Goal: Download file/media

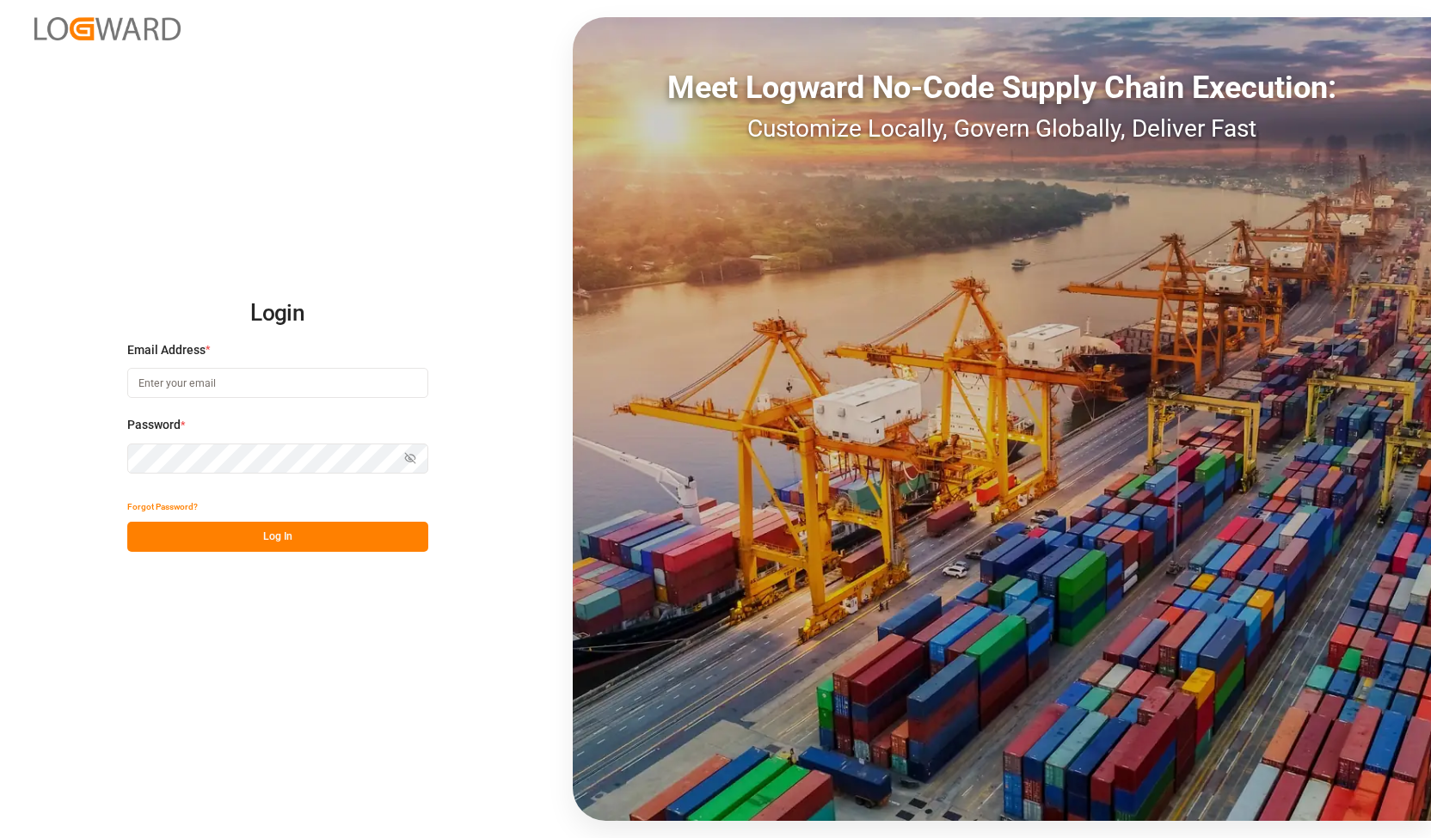
type input "[PERSON_NAME][EMAIL_ADDRESS][DOMAIN_NAME]"
drag, startPoint x: 144, startPoint y: 432, endPoint x: 81, endPoint y: 448, distance: 65.5
click at [83, 438] on div "Login Email Address * alexander.schoeps@leschaco.com Password * Show password F…" at bounding box center [715, 419] width 1431 height 838
click at [148, 529] on button "Log In" at bounding box center [277, 537] width 301 height 30
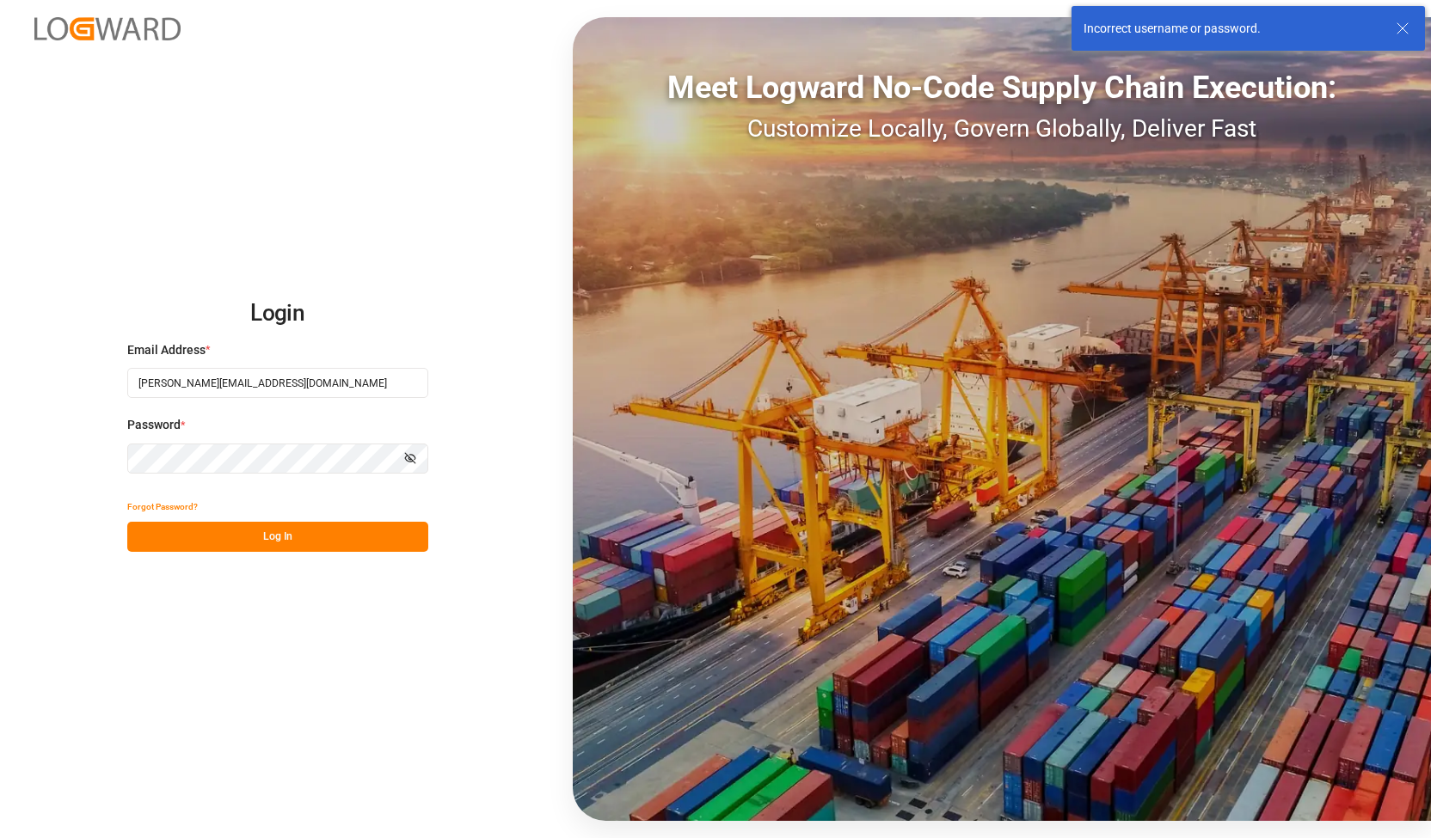
click at [59, 475] on div "Login Email Address * alexander.schoeps@leschaco.com Password * Show password F…" at bounding box center [715, 419] width 1431 height 838
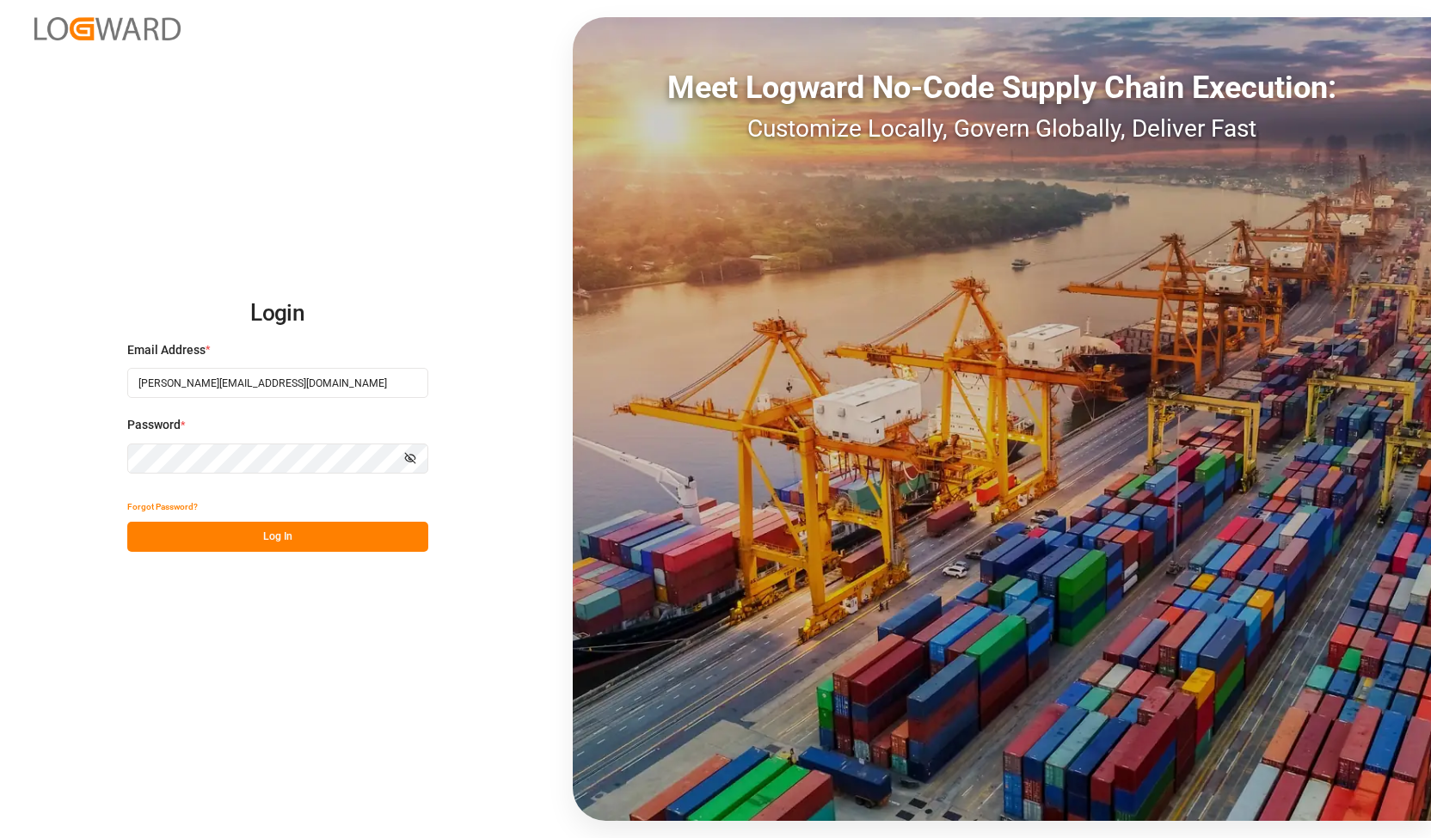
click at [178, 542] on button "Log In" at bounding box center [277, 537] width 301 height 30
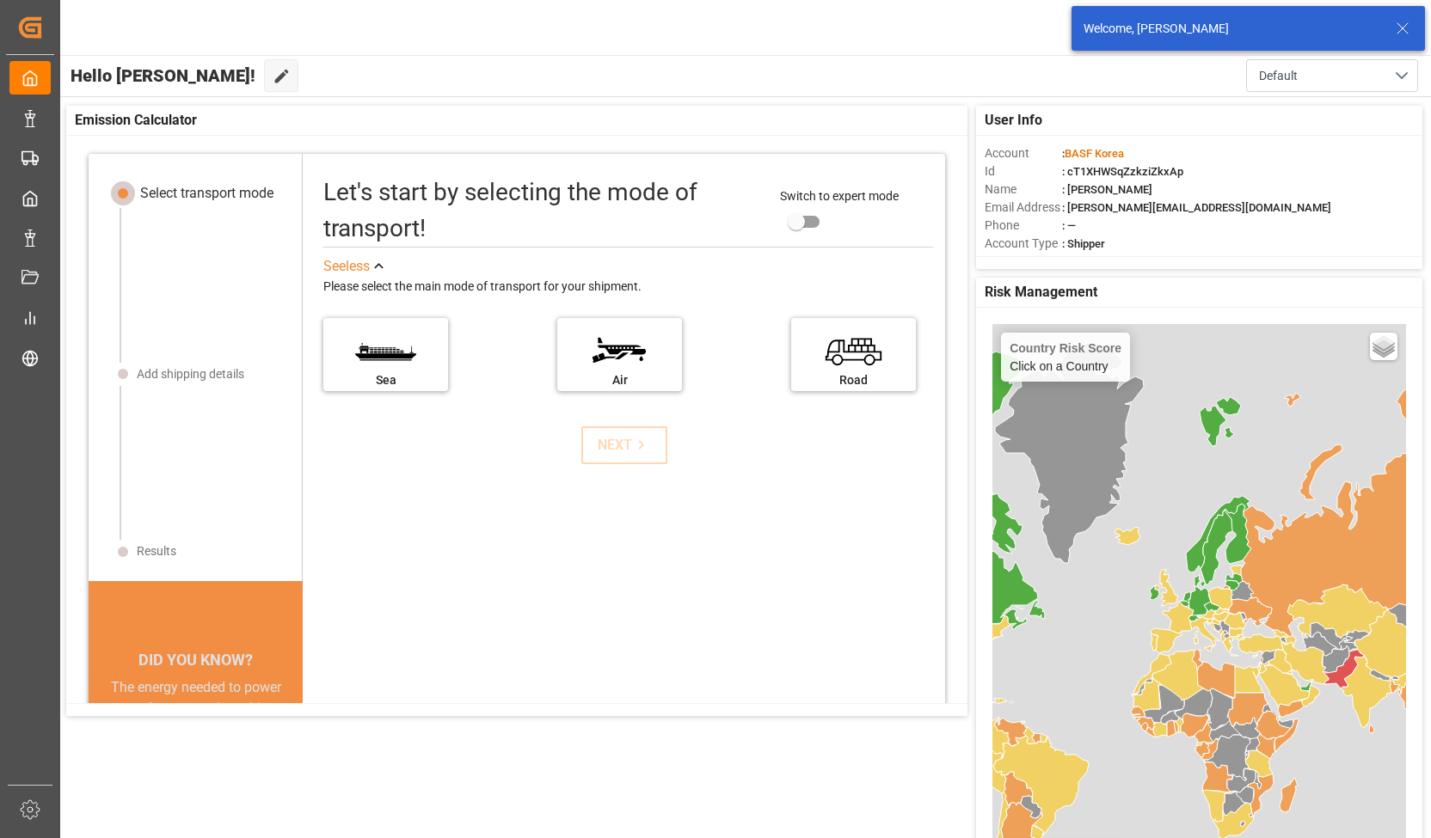
click at [1406, 28] on icon at bounding box center [1402, 28] width 21 height 21
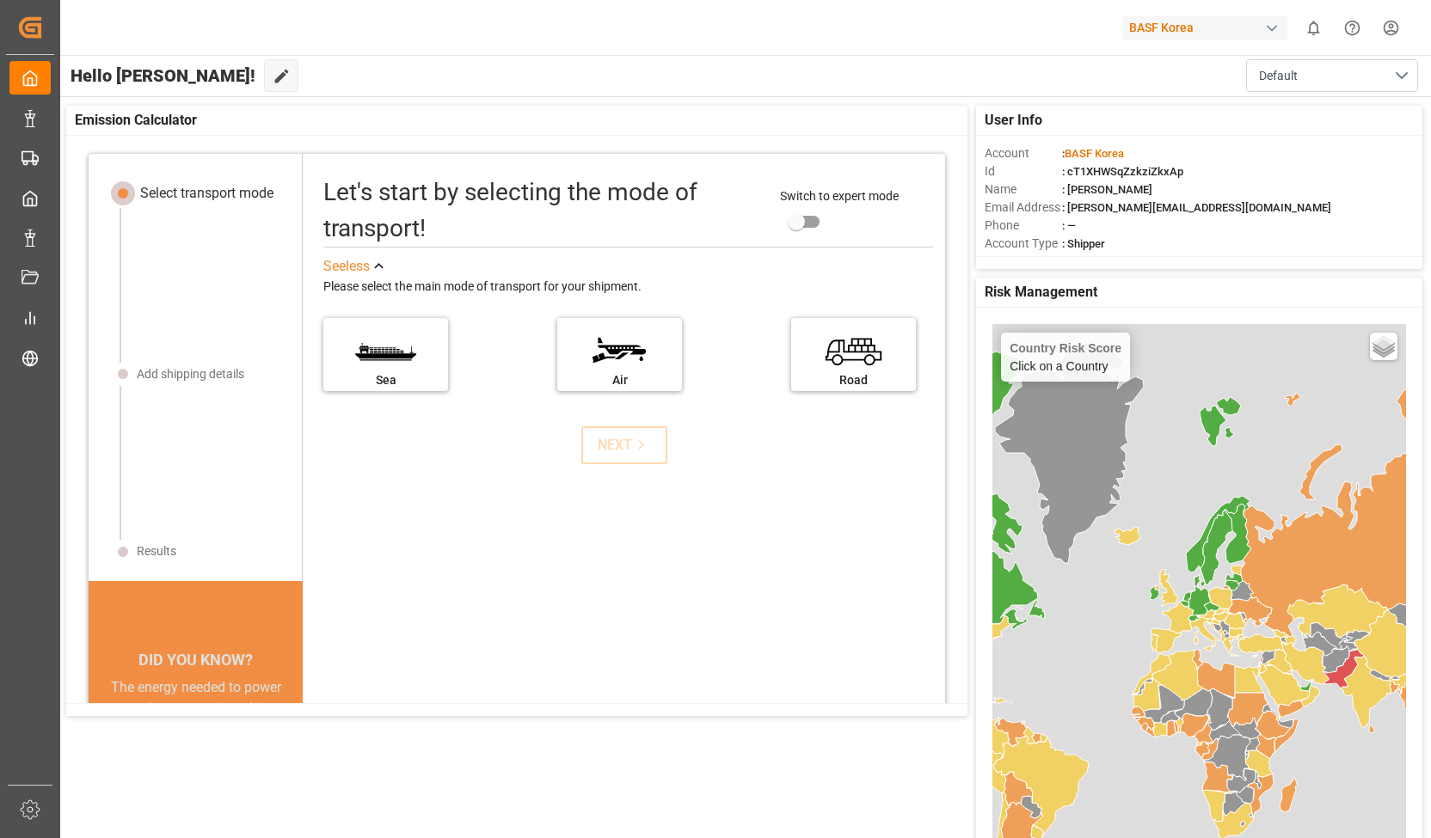
click at [1178, 25] on div "BASF Korea" at bounding box center [1204, 27] width 165 height 25
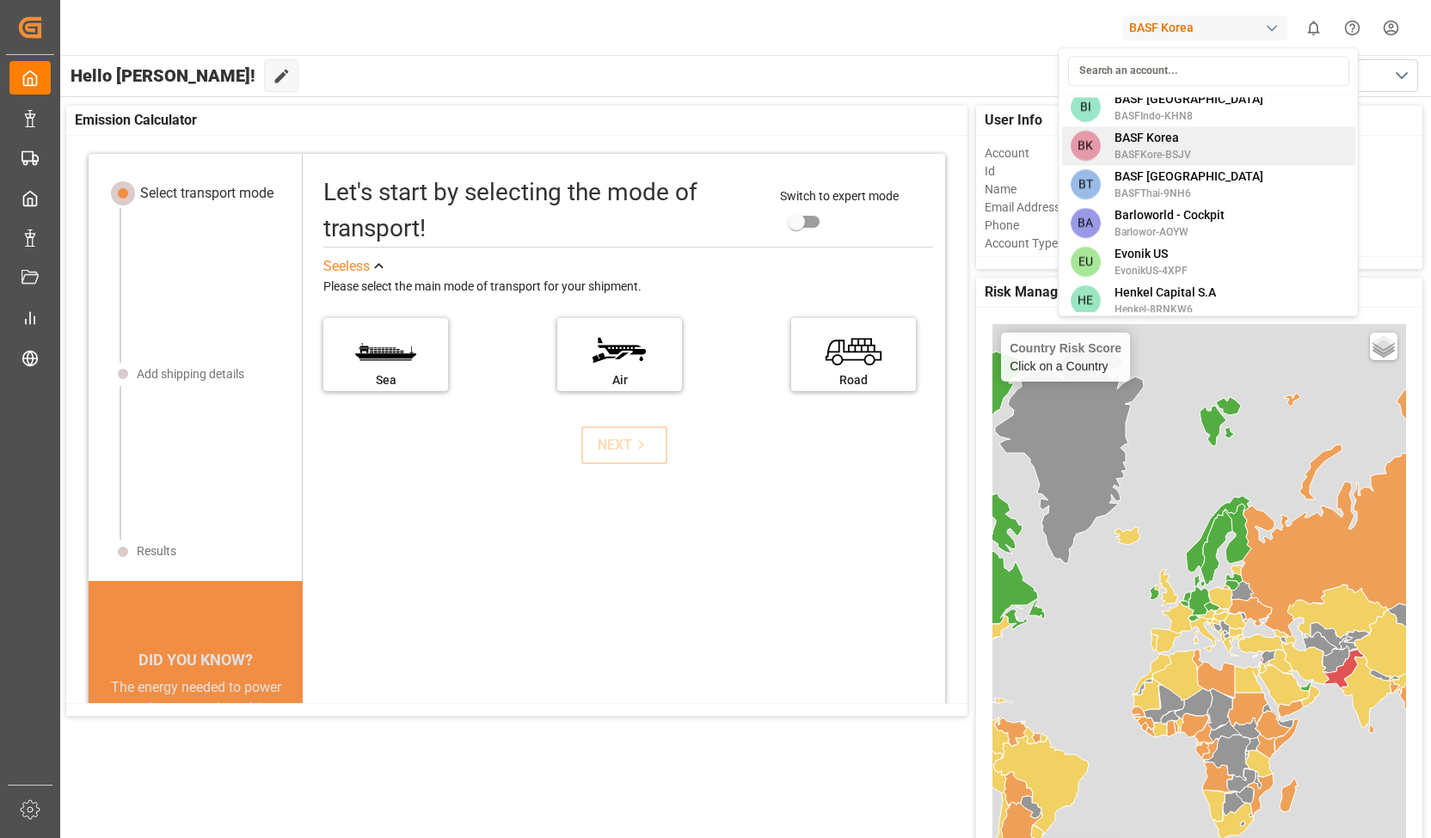
scroll to position [86, 0]
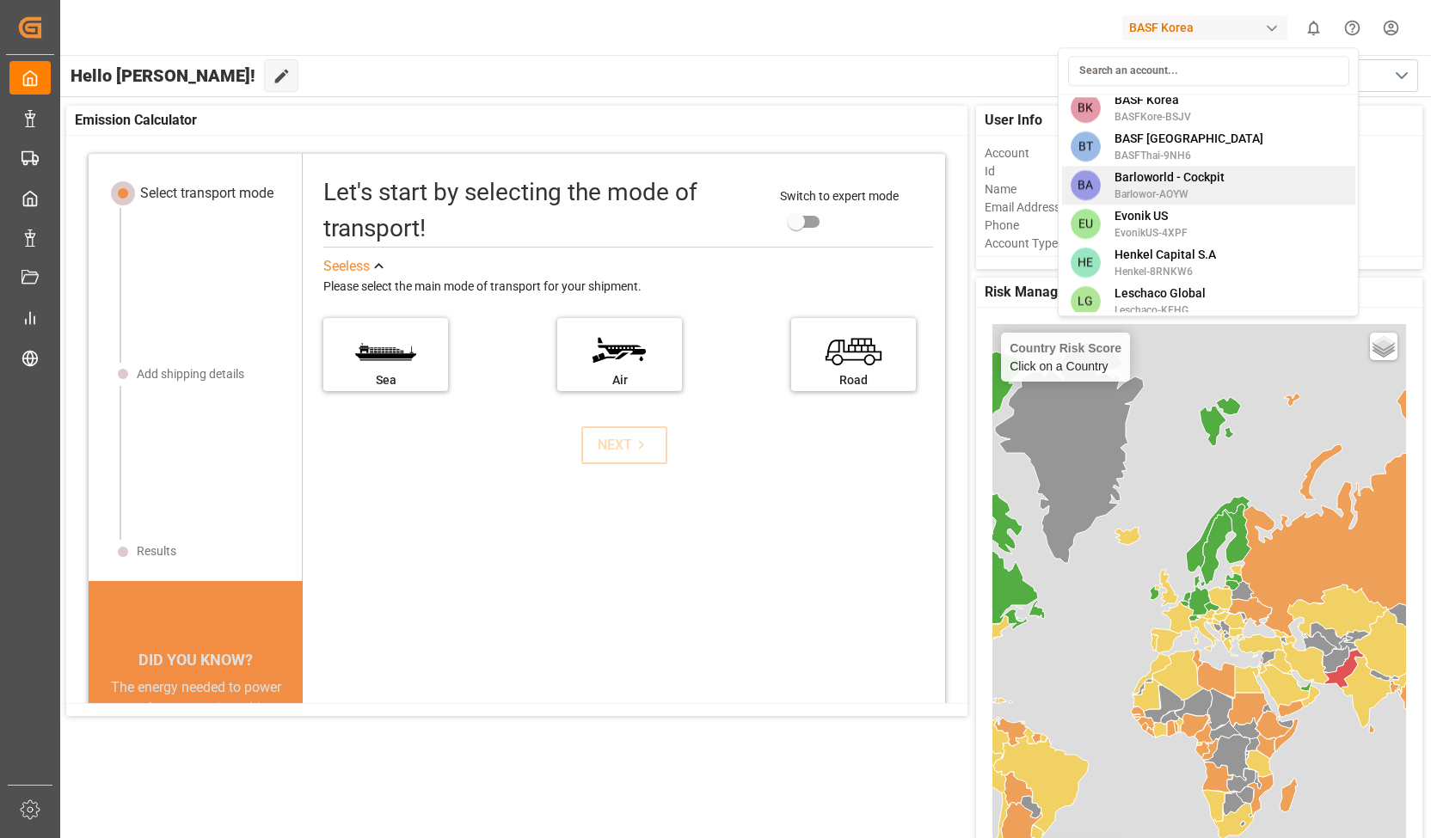
click at [1149, 204] on div "BA Barloworld - Cockpit Barlowor-AOYW" at bounding box center [1208, 185] width 293 height 39
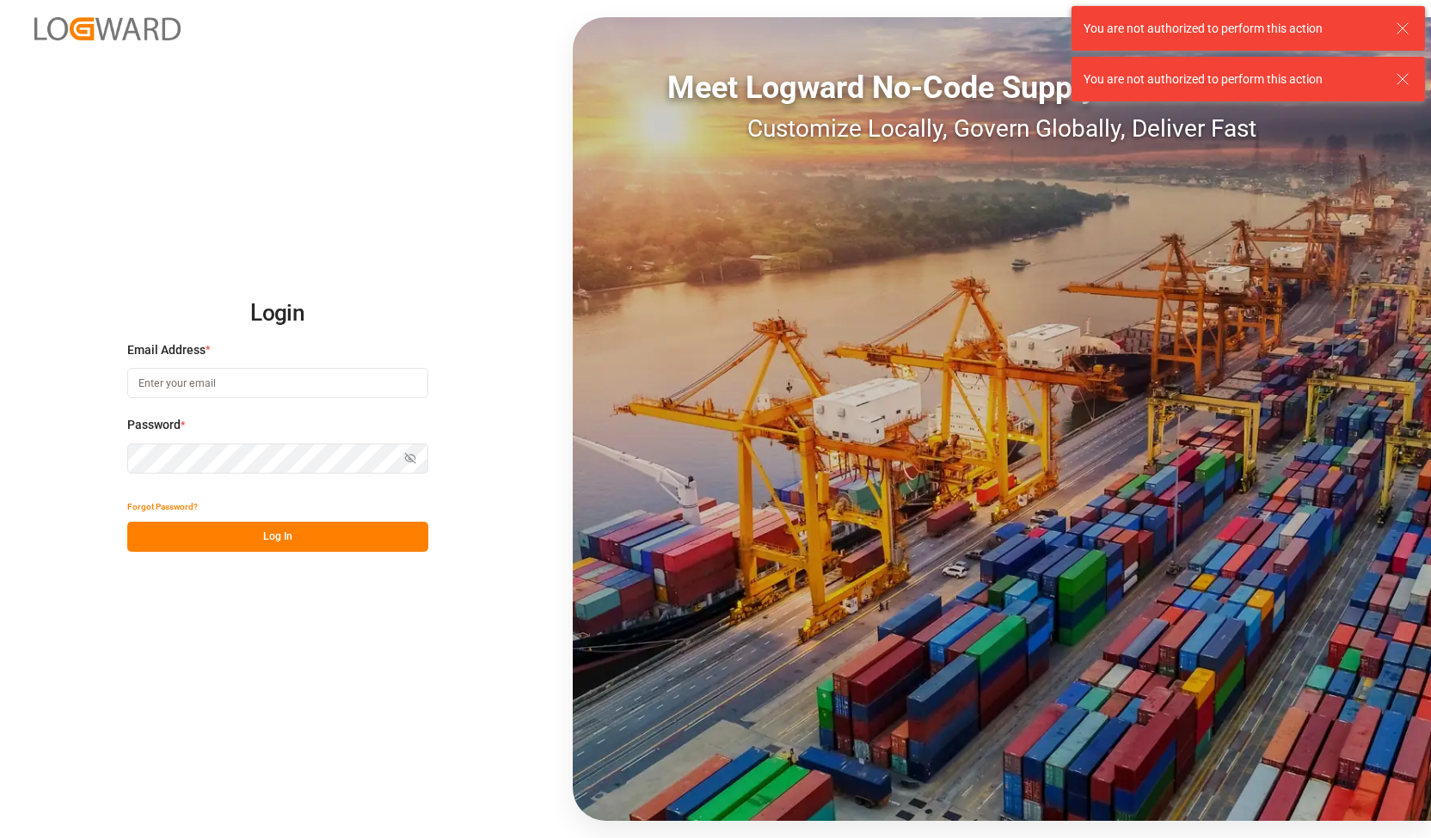
click at [197, 455] on div "Password * Show password" at bounding box center [277, 454] width 301 height 76
type input "[PERSON_NAME][EMAIL_ADDRESS][DOMAIN_NAME]"
click at [85, 451] on div "Login Email Address * [PERSON_NAME][EMAIL_ADDRESS][DOMAIN_NAME] Password * Show…" at bounding box center [715, 419] width 1431 height 838
click at [0, 439] on div "Login Email Address * [PERSON_NAME][EMAIL_ADDRESS][DOMAIN_NAME] Password * Show…" at bounding box center [715, 419] width 1431 height 838
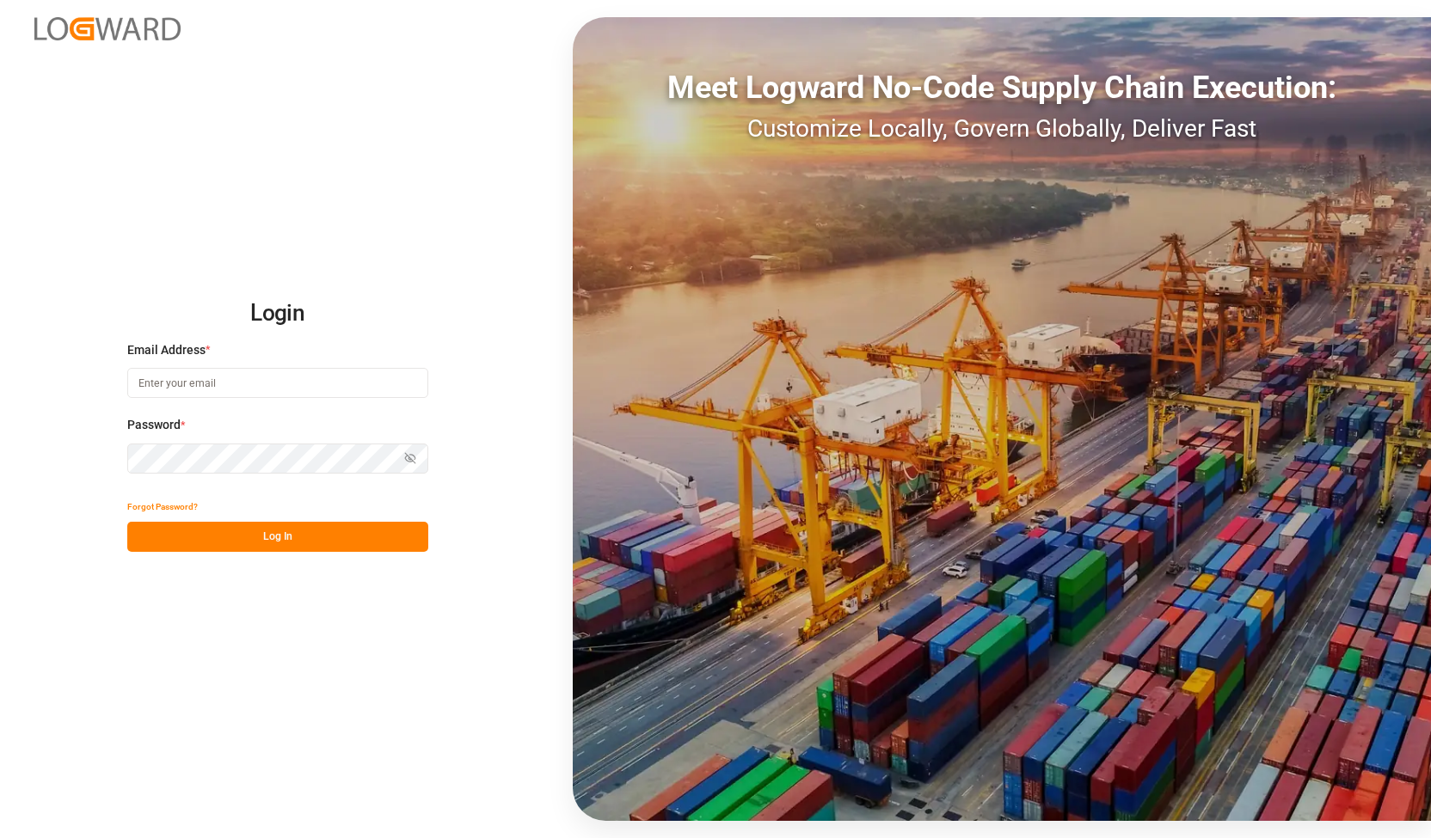
type input "[PERSON_NAME][EMAIL_ADDRESS][DOMAIN_NAME]"
click at [92, 456] on div "Login Email Address * [PERSON_NAME][EMAIL_ADDRESS][DOMAIN_NAME] Password * Show…" at bounding box center [715, 419] width 1431 height 838
click at [156, 536] on button "Log In" at bounding box center [277, 537] width 301 height 30
click at [200, 383] on input at bounding box center [277, 383] width 301 height 30
type input "[PERSON_NAME][EMAIL_ADDRESS][DOMAIN_NAME]"
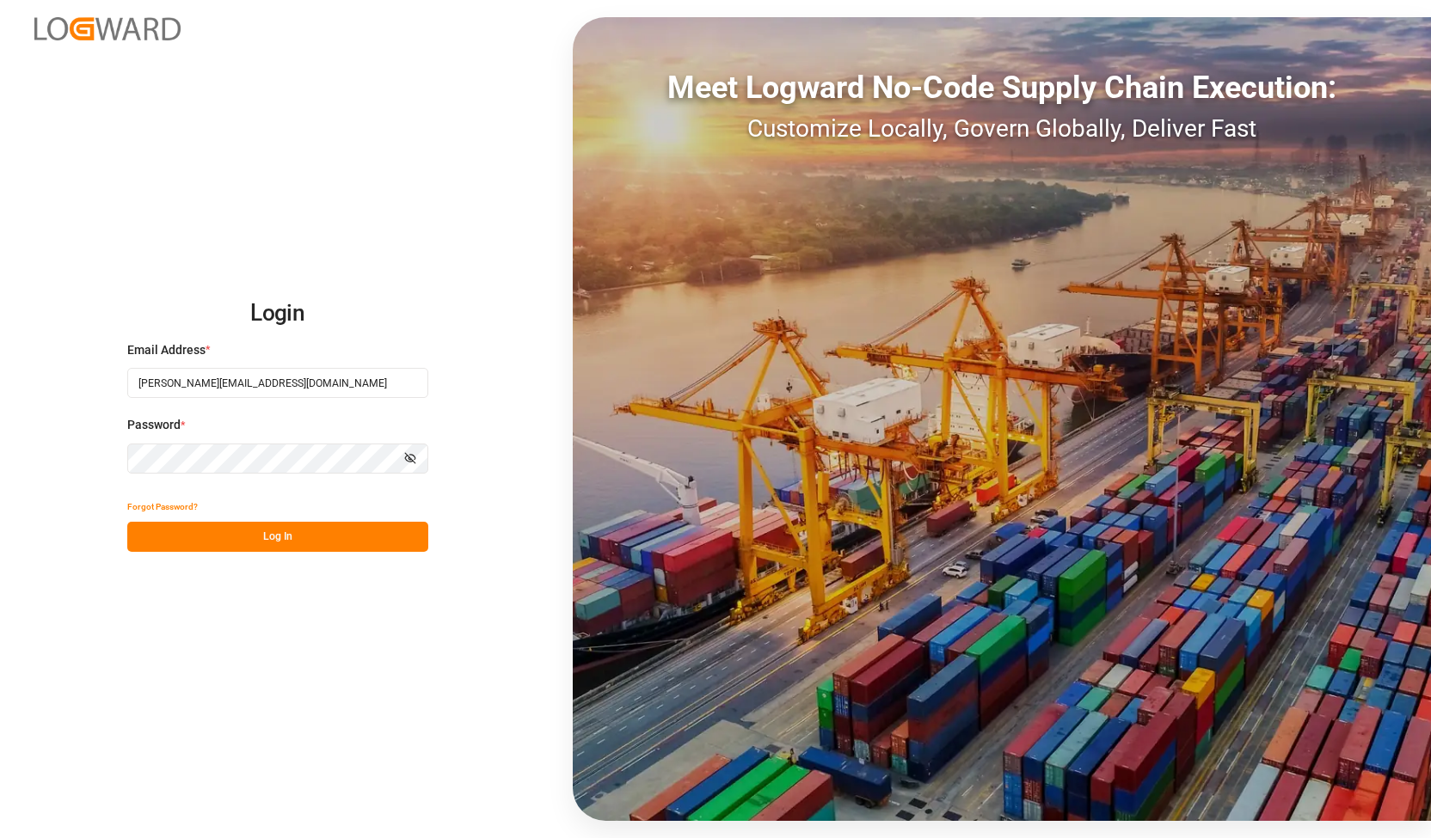
click at [21, 445] on div "Login Email Address * [PERSON_NAME][EMAIL_ADDRESS][DOMAIN_NAME] Password * Show…" at bounding box center [715, 419] width 1431 height 838
click at [171, 548] on button "Log In" at bounding box center [277, 537] width 301 height 30
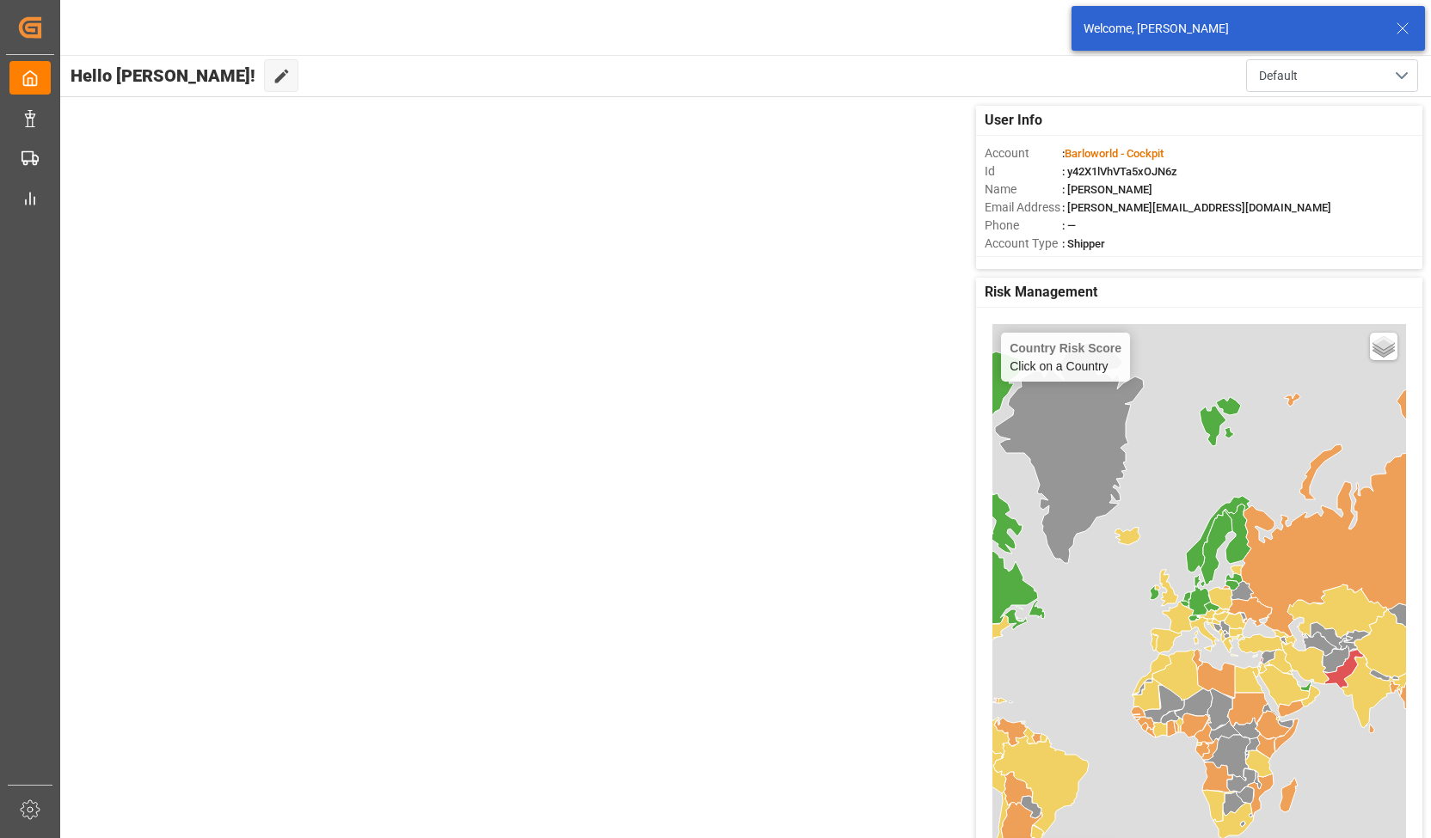
click at [1398, 27] on icon at bounding box center [1402, 28] width 21 height 21
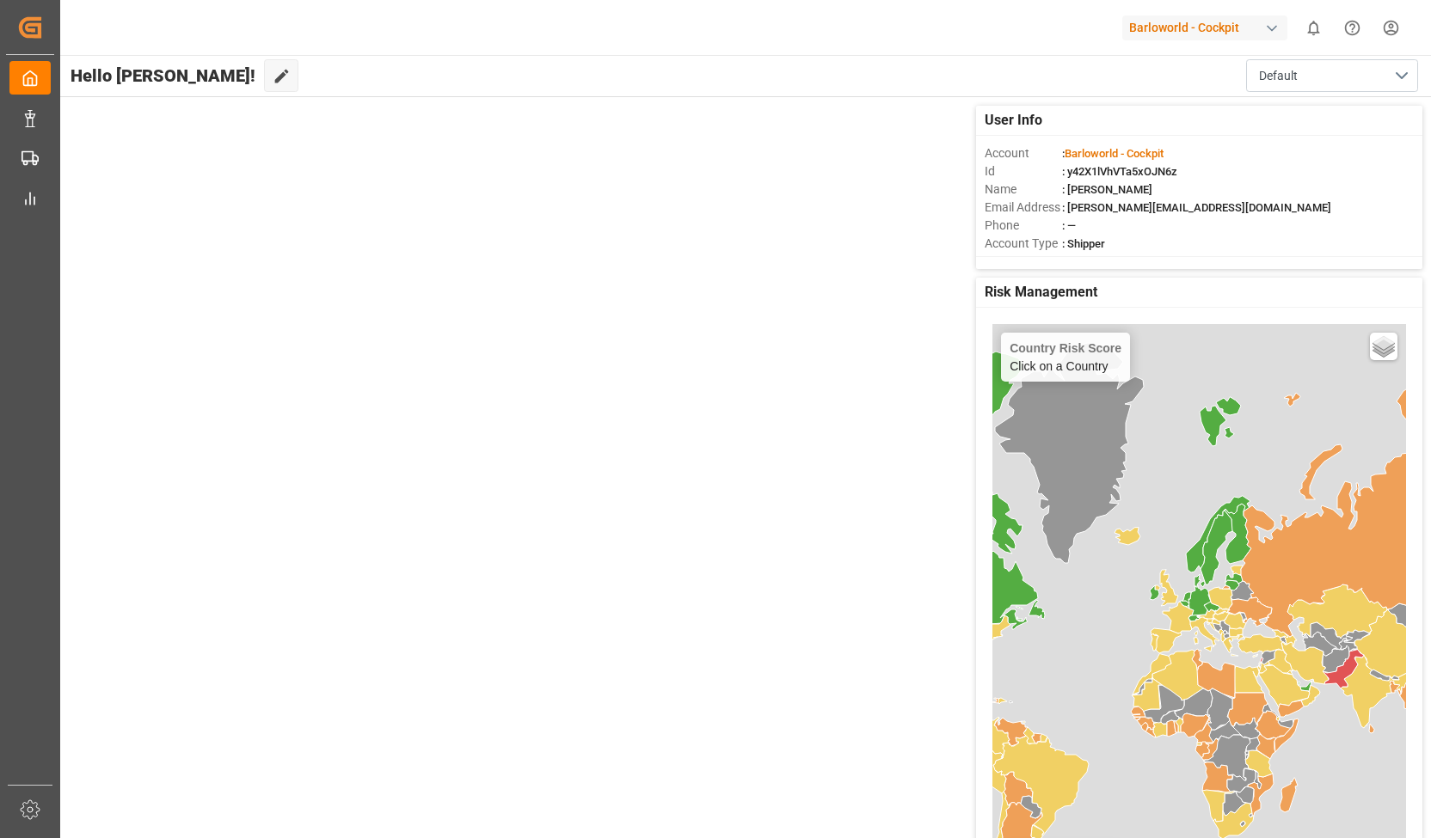
click at [1224, 24] on div "Barloworld - Cockpit" at bounding box center [1204, 27] width 165 height 25
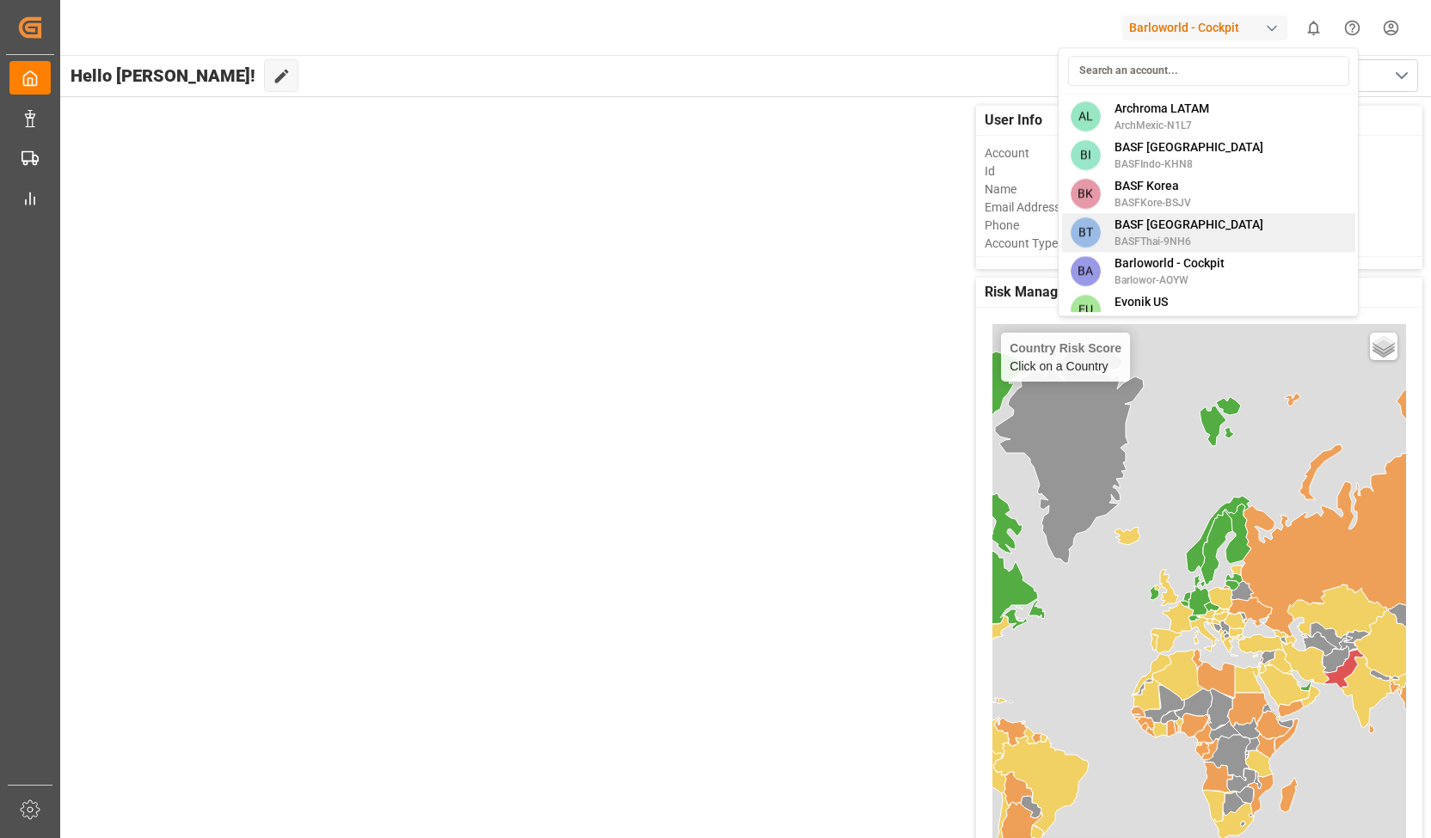
scroll to position [86, 0]
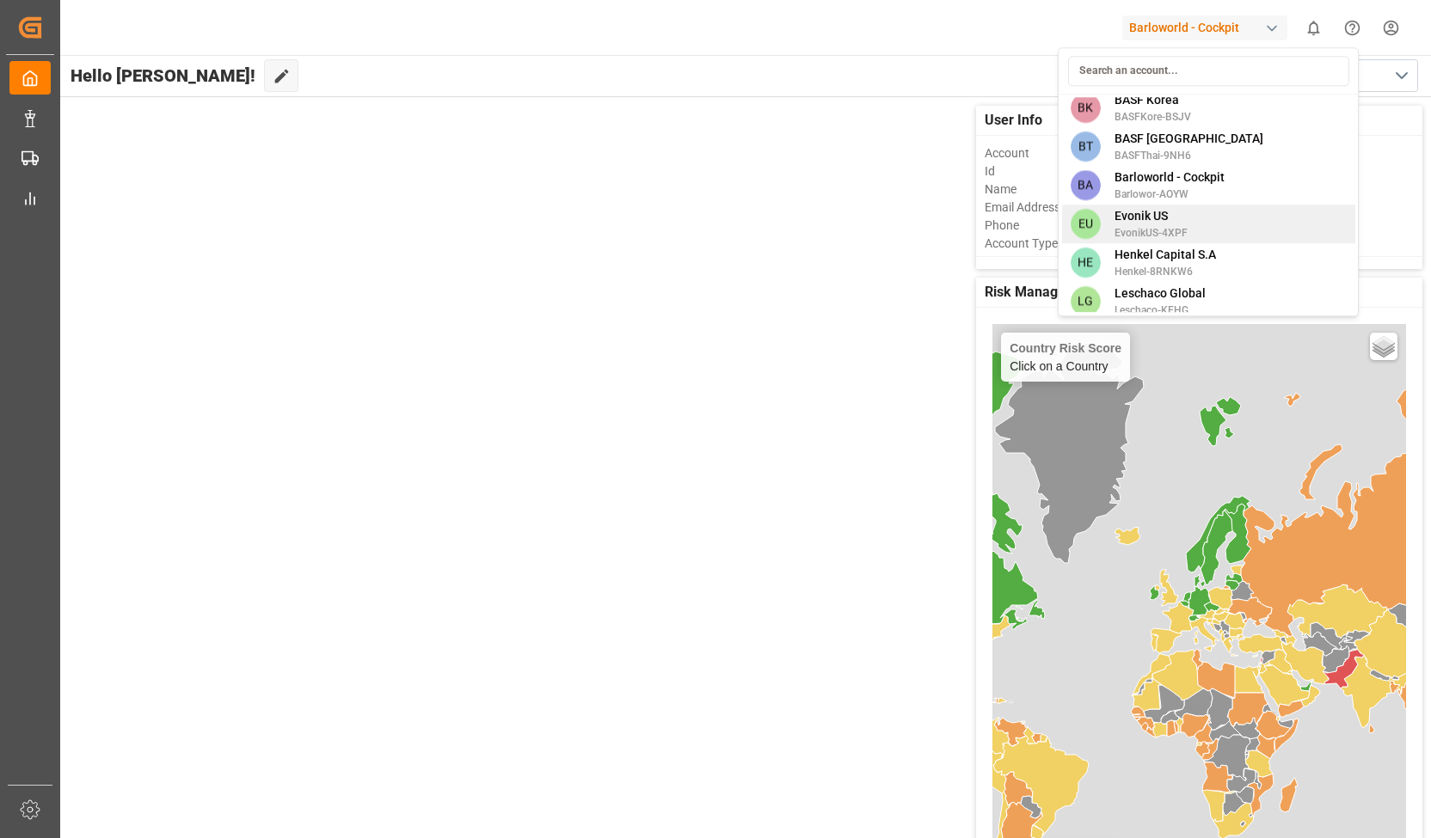
click at [1146, 221] on span "Evonik US" at bounding box center [1150, 216] width 73 height 18
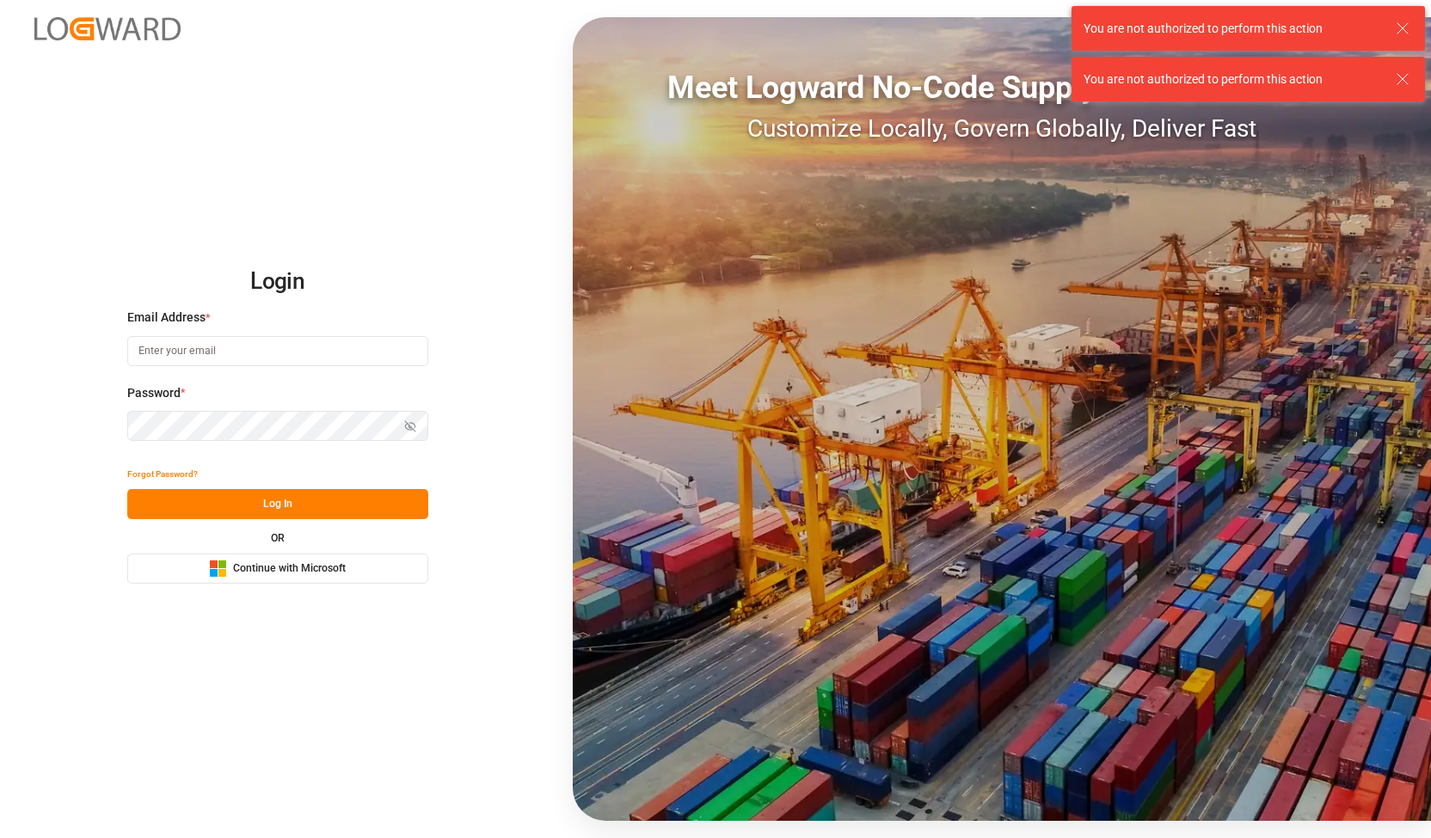
type input "[PERSON_NAME][EMAIL_ADDRESS][DOMAIN_NAME]"
click at [64, 428] on div "Login Email Address * [PERSON_NAME][EMAIL_ADDRESS][DOMAIN_NAME] Password * Show…" at bounding box center [715, 419] width 1431 height 838
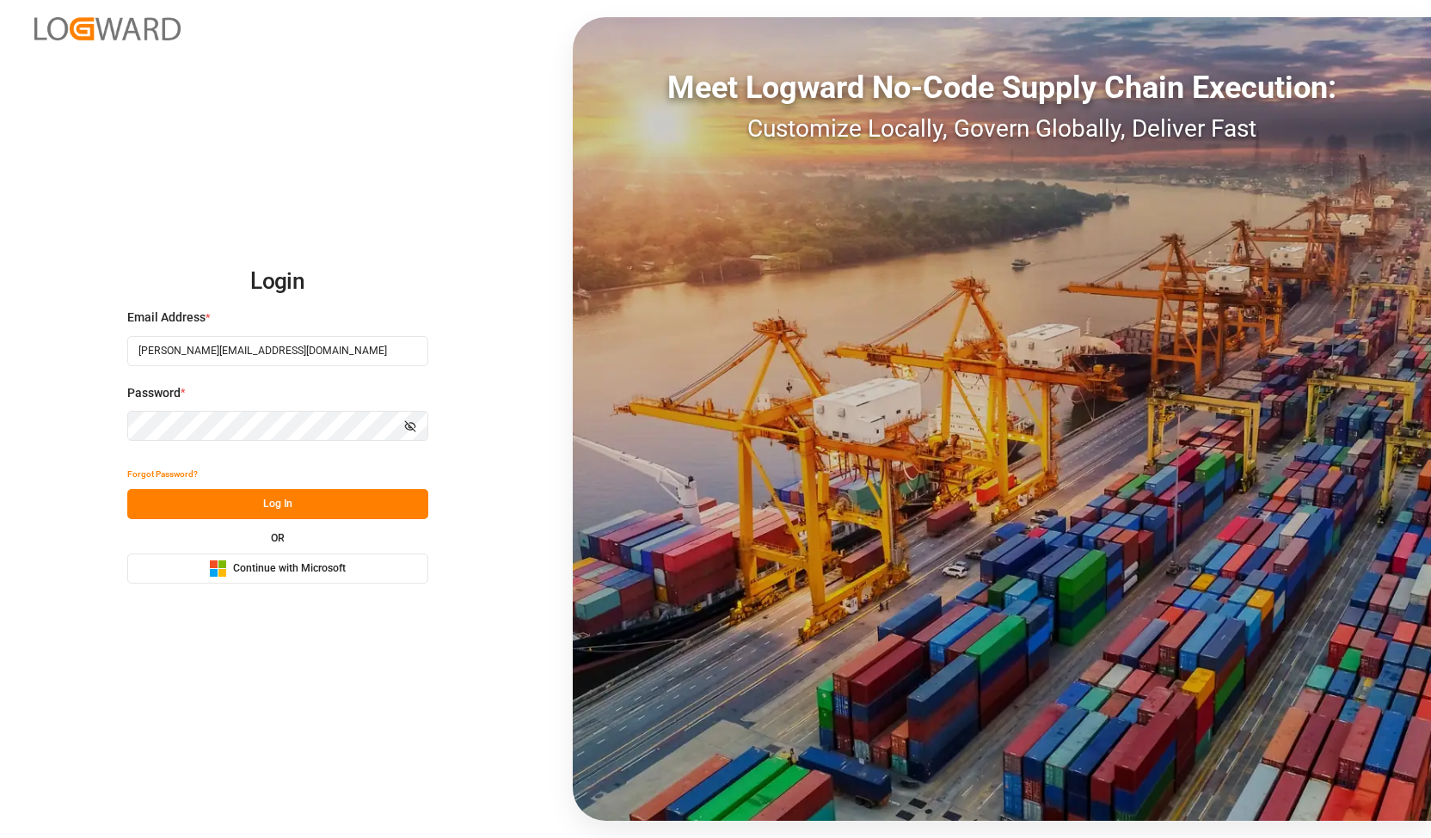
click at [158, 525] on div "Forgot Password? Log In OR Microsoft Logo Continue with Microsoft" at bounding box center [277, 521] width 301 height 125
click at [160, 514] on button "Log In" at bounding box center [277, 504] width 301 height 30
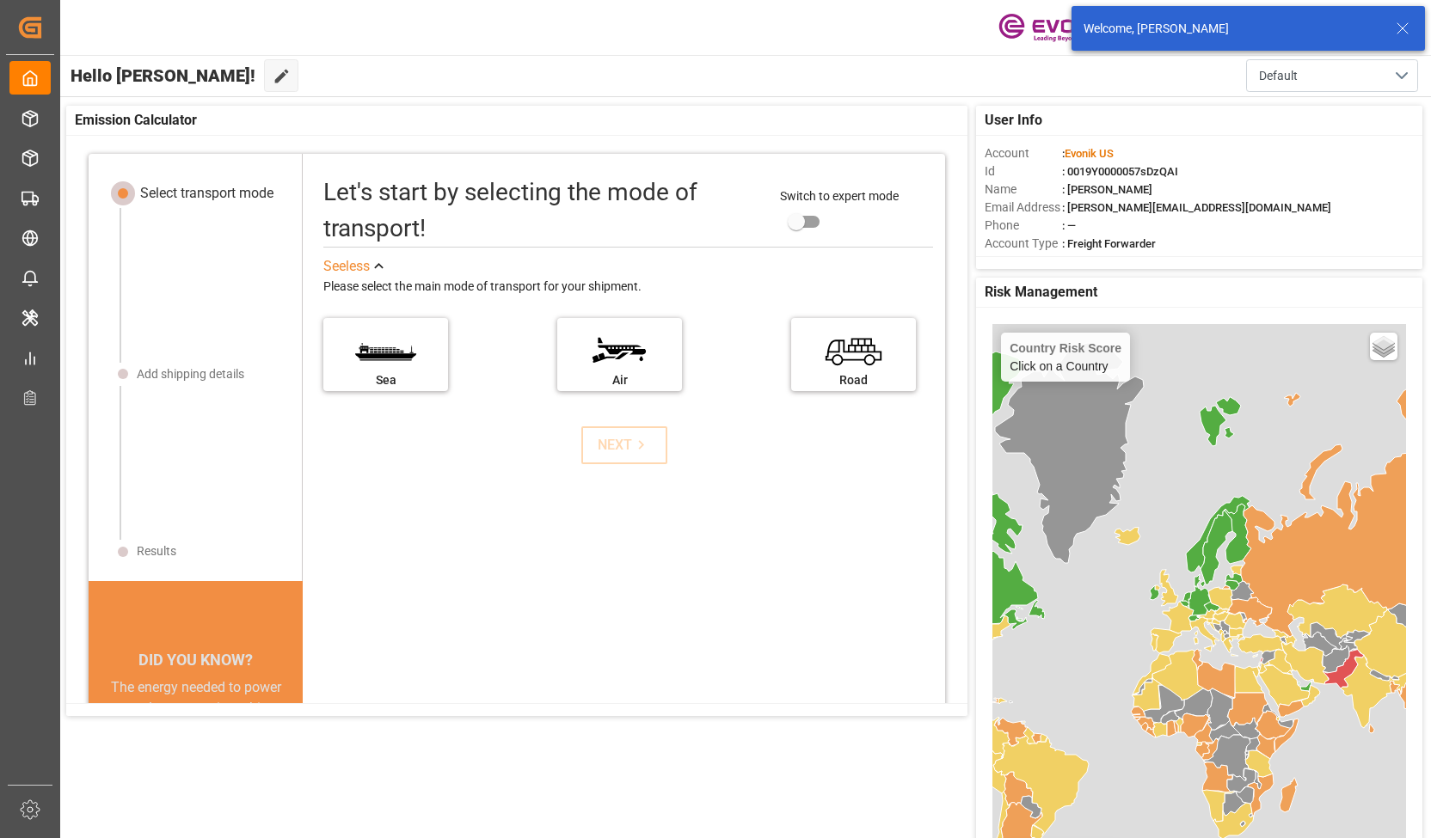
click at [1407, 28] on icon at bounding box center [1402, 28] width 21 height 21
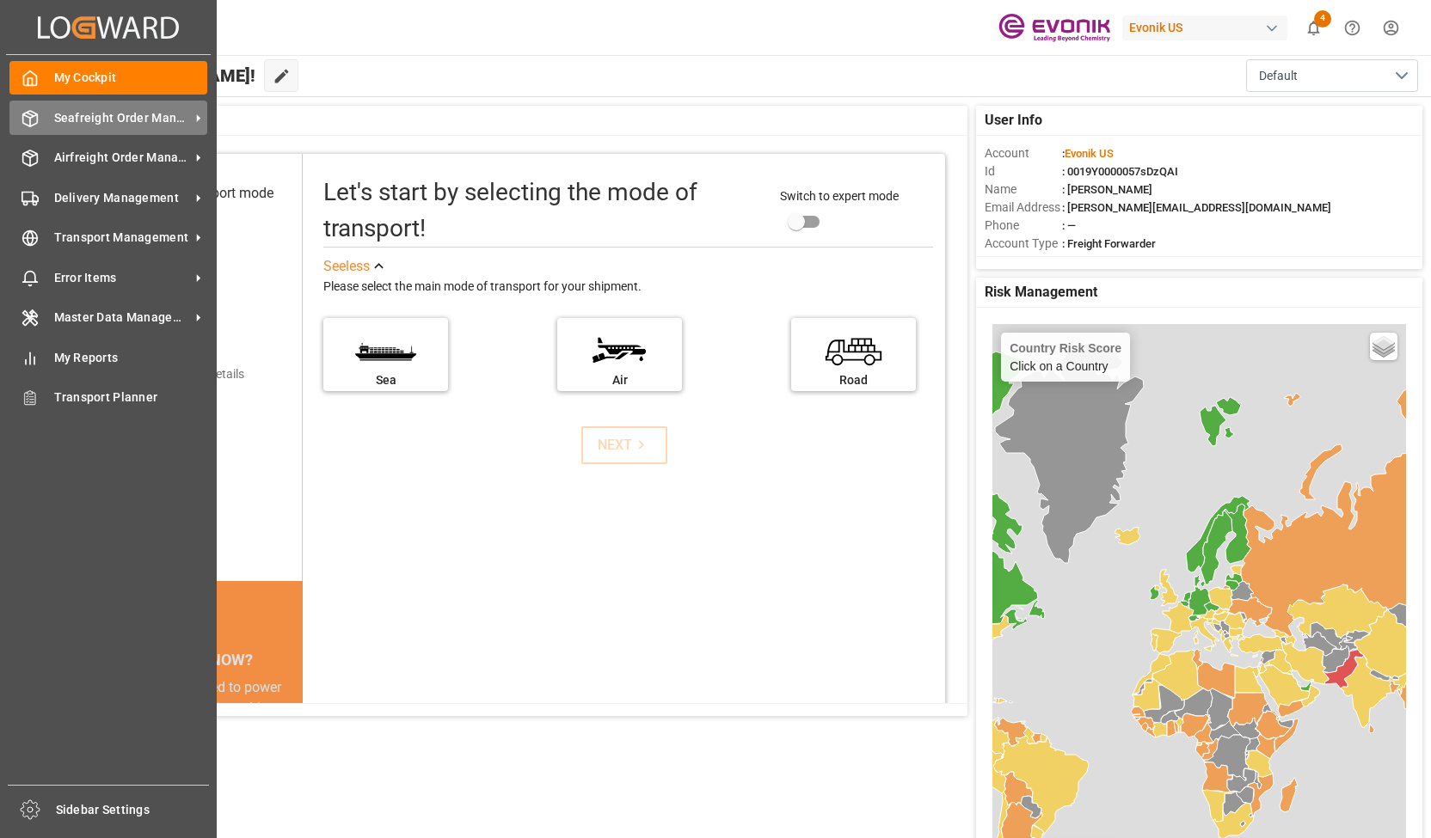
click at [174, 113] on span "Seafreight Order Management" at bounding box center [122, 118] width 136 height 18
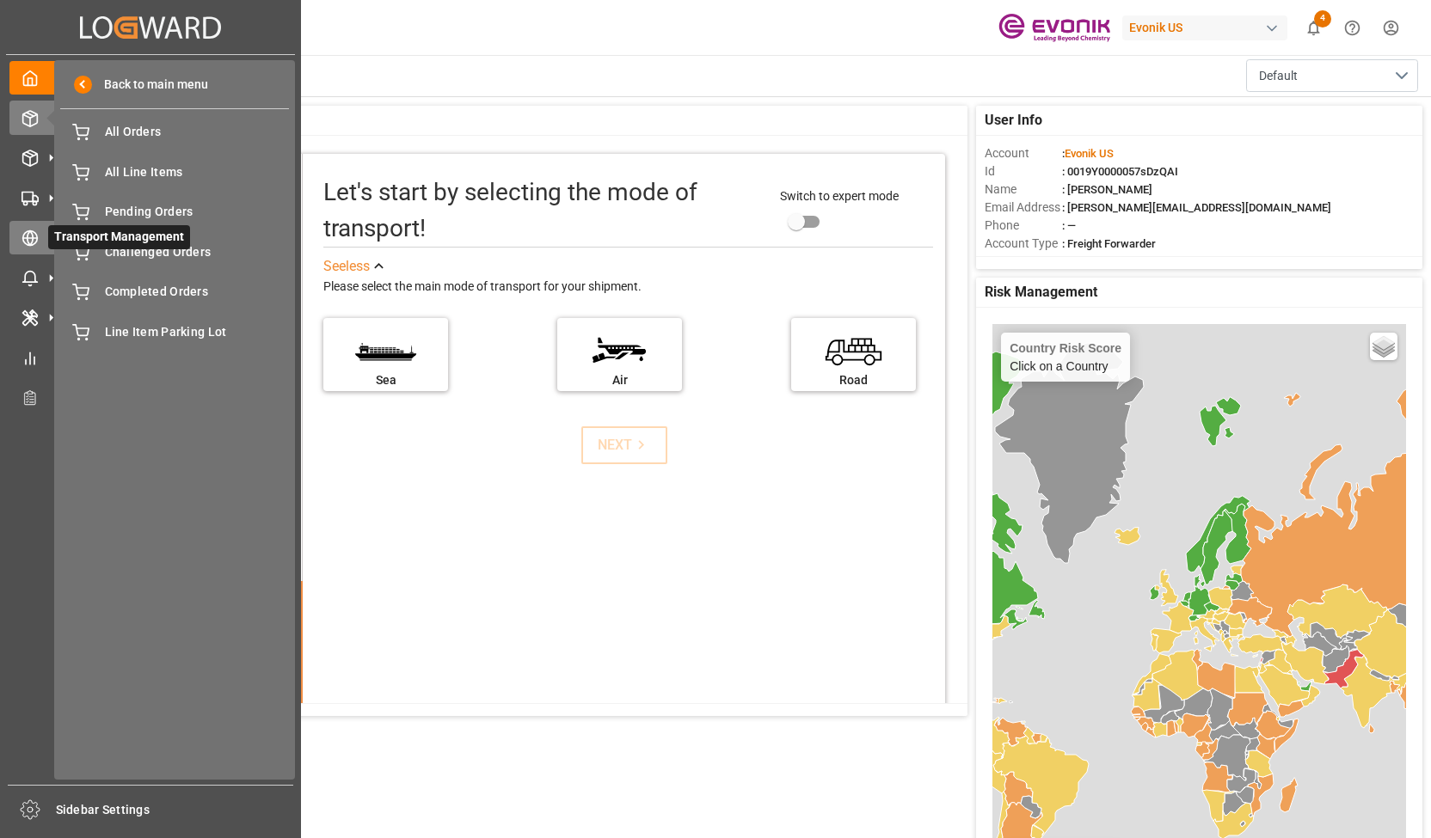
click at [22, 230] on icon at bounding box center [29, 238] width 17 height 17
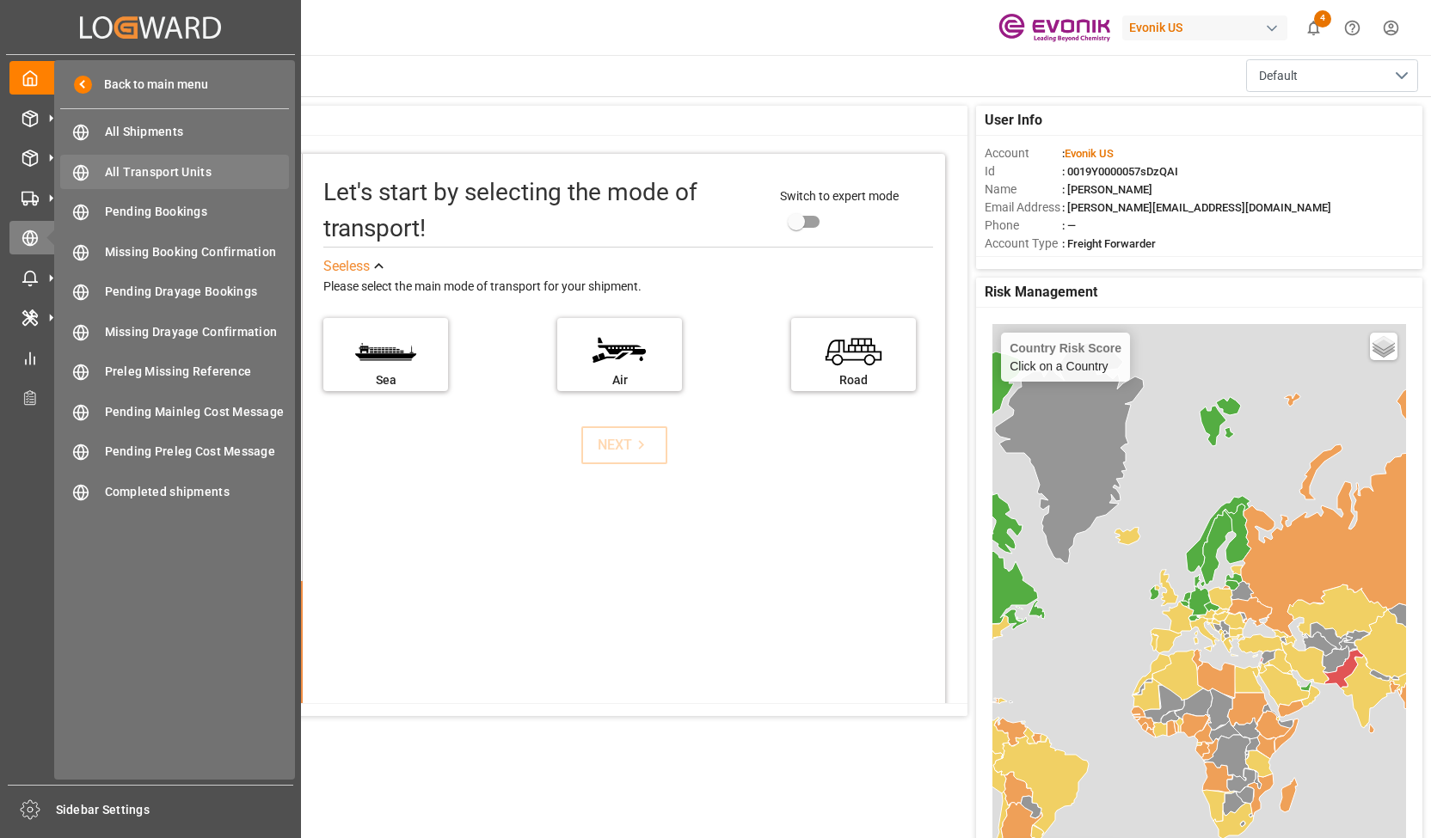
click at [156, 172] on span "All Transport Units" at bounding box center [197, 172] width 185 height 18
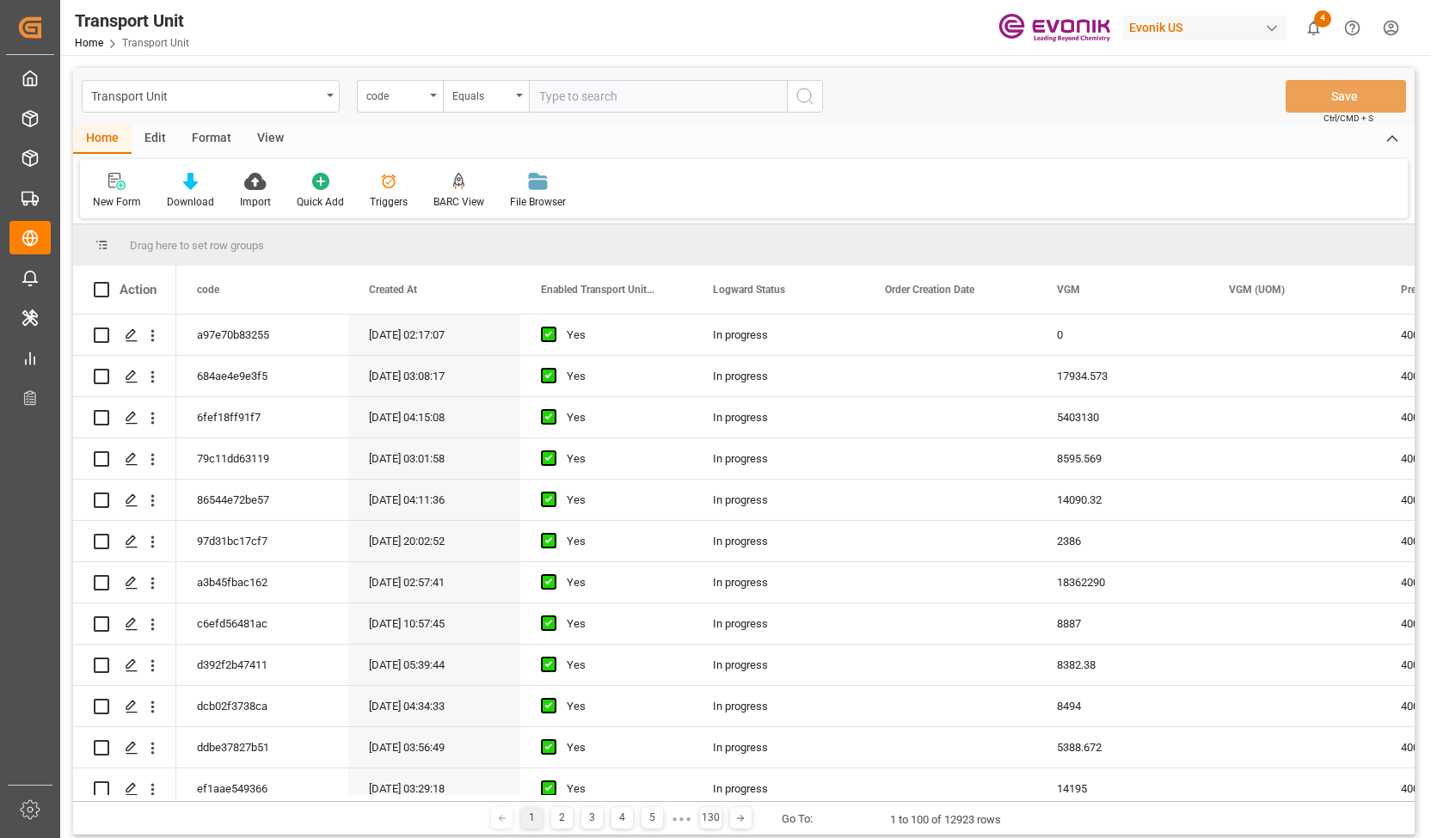
click at [268, 142] on div "View" at bounding box center [270, 139] width 52 height 29
click at [215, 192] on div "Standard Templates" at bounding box center [195, 191] width 112 height 38
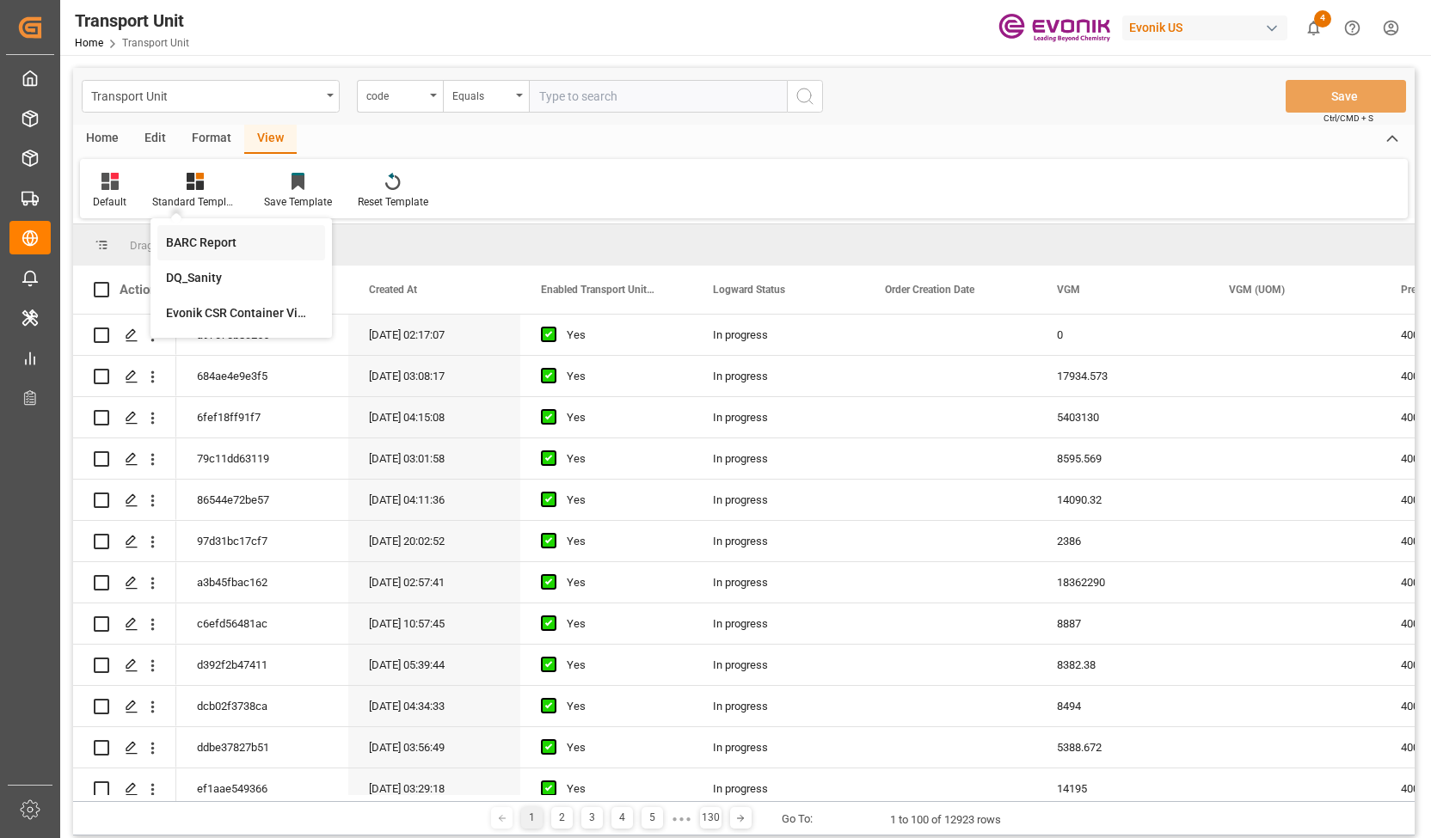
click at [203, 230] on div "BARC Report" at bounding box center [241, 242] width 168 height 35
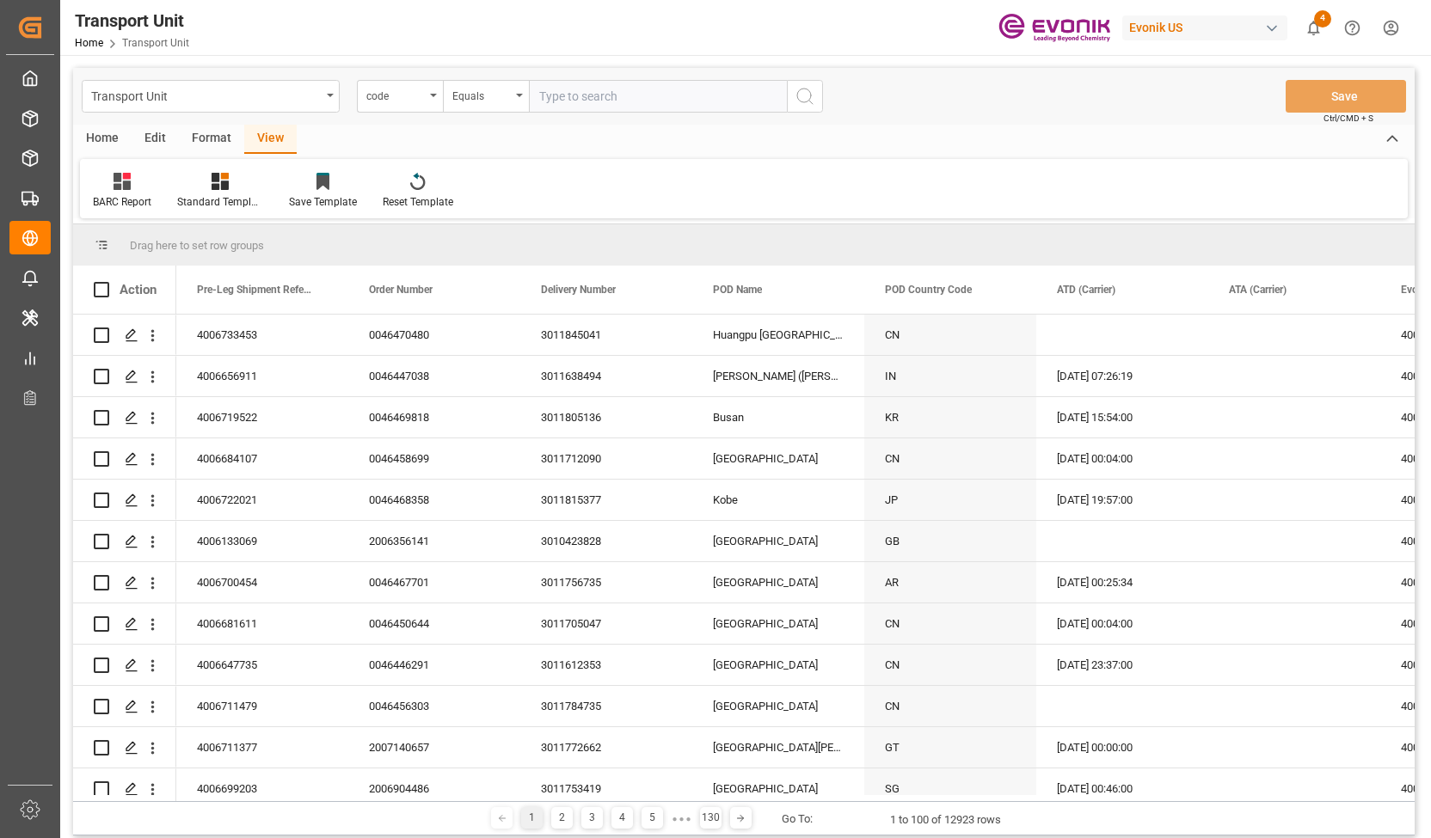
click at [109, 133] on div "Home" at bounding box center [102, 139] width 58 height 29
click at [186, 198] on div "Download" at bounding box center [190, 201] width 47 height 15
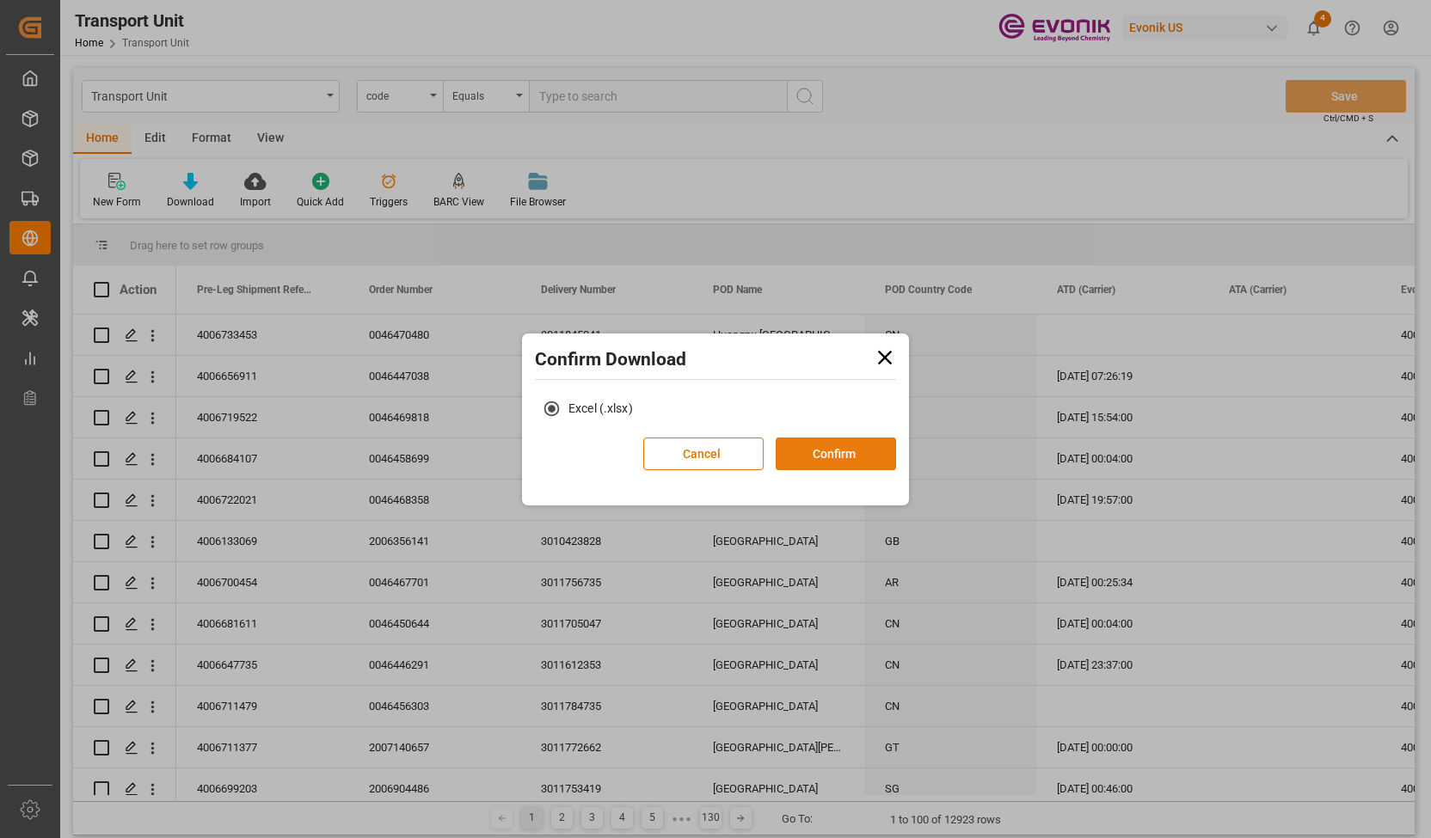
click at [810, 440] on button "Confirm" at bounding box center [835, 454] width 120 height 33
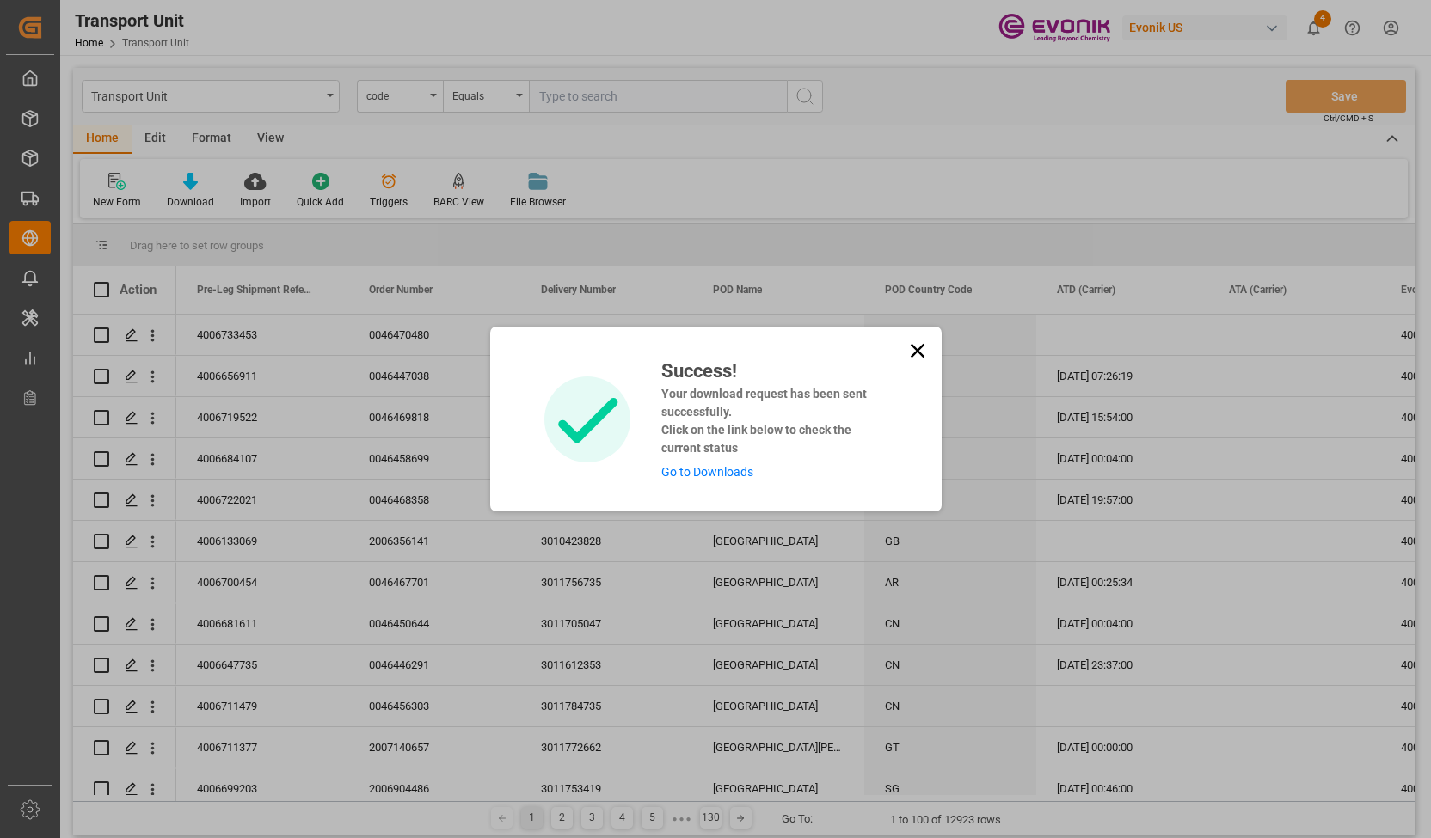
click at [724, 469] on link "Go to Downloads" at bounding box center [707, 472] width 92 height 14
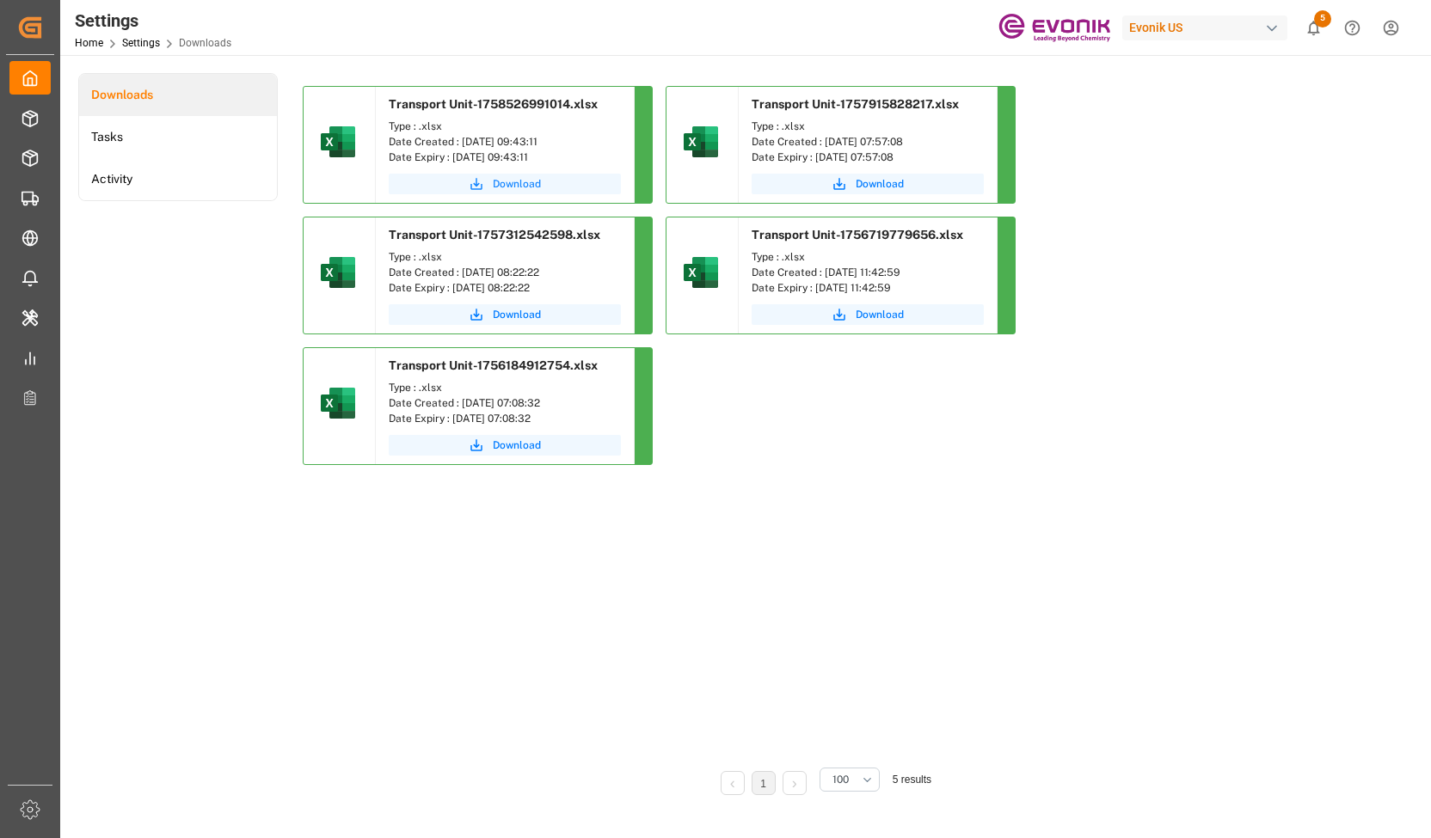
click at [525, 175] on button "Download" at bounding box center [505, 184] width 232 height 21
